Goal: Transaction & Acquisition: Obtain resource

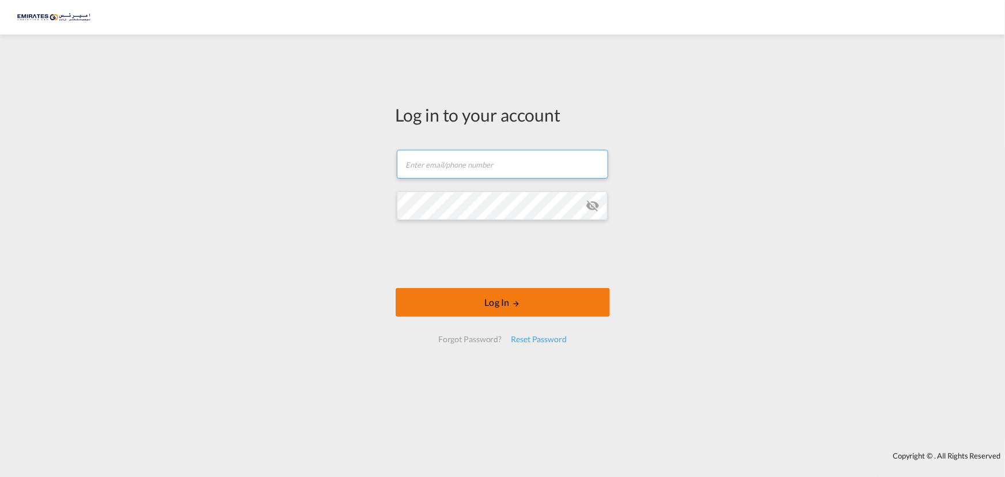
type input "[EMAIL_ADDRESS][DOMAIN_NAME]"
click at [472, 304] on button "Log In" at bounding box center [503, 302] width 214 height 29
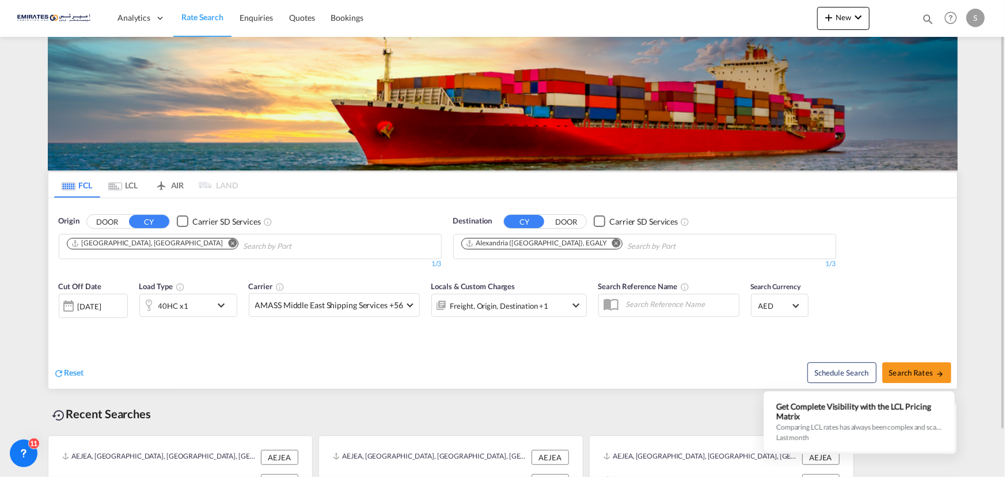
click at [228, 244] on md-icon "Remove" at bounding box center [232, 242] width 9 height 9
click at [612, 243] on md-icon "Remove" at bounding box center [616, 242] width 9 height 9
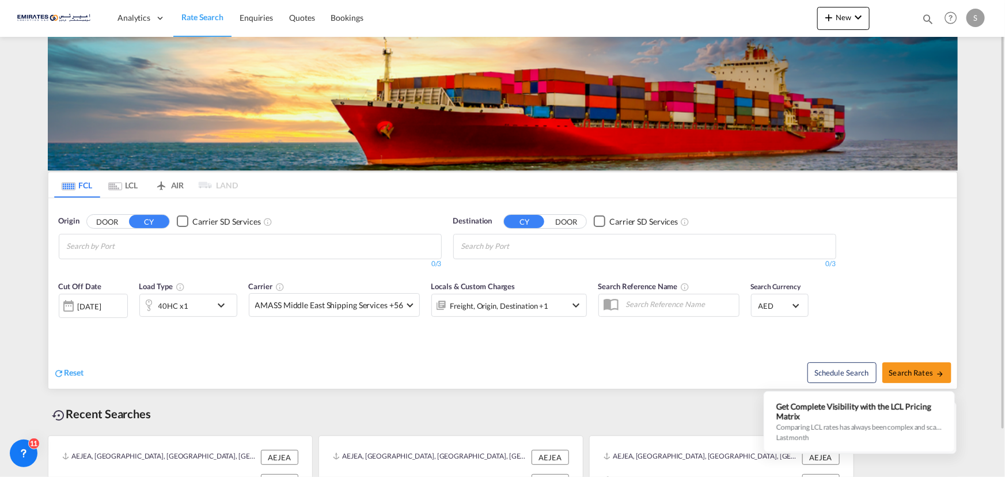
click at [154, 252] on body "Analytics Dashboard Rate Search Enquiries Quotes Bookings" at bounding box center [502, 238] width 1005 height 477
click at [132, 246] on body "Analytics Dashboard Rate Search Enquiries Quotes Bookings" at bounding box center [502, 238] width 1005 height 477
type input "damas"
